Goal: Find specific page/section: Find specific page/section

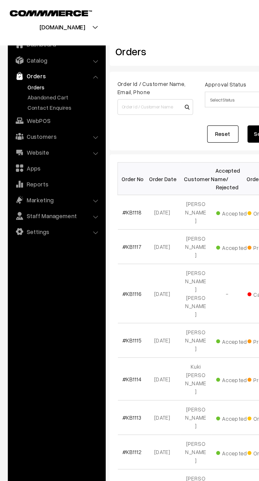
click at [51, 68] on link "Abandoned Cart" at bounding box center [43, 66] width 52 height 6
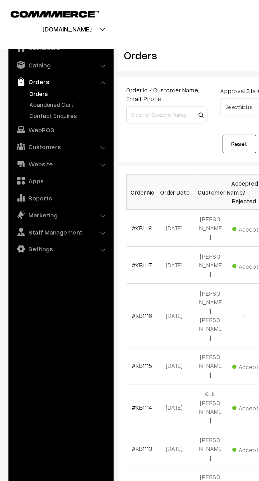
click at [40, 67] on link "Abandoned Cart" at bounding box center [43, 66] width 52 height 6
